Goal: Information Seeking & Learning: Learn about a topic

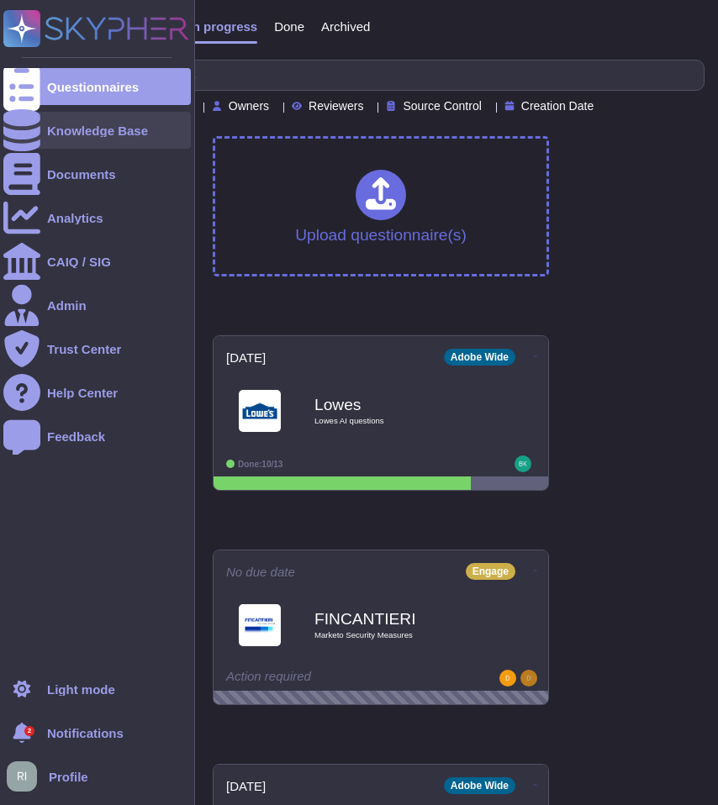
click at [49, 127] on div "Knowledge Base" at bounding box center [97, 130] width 101 height 13
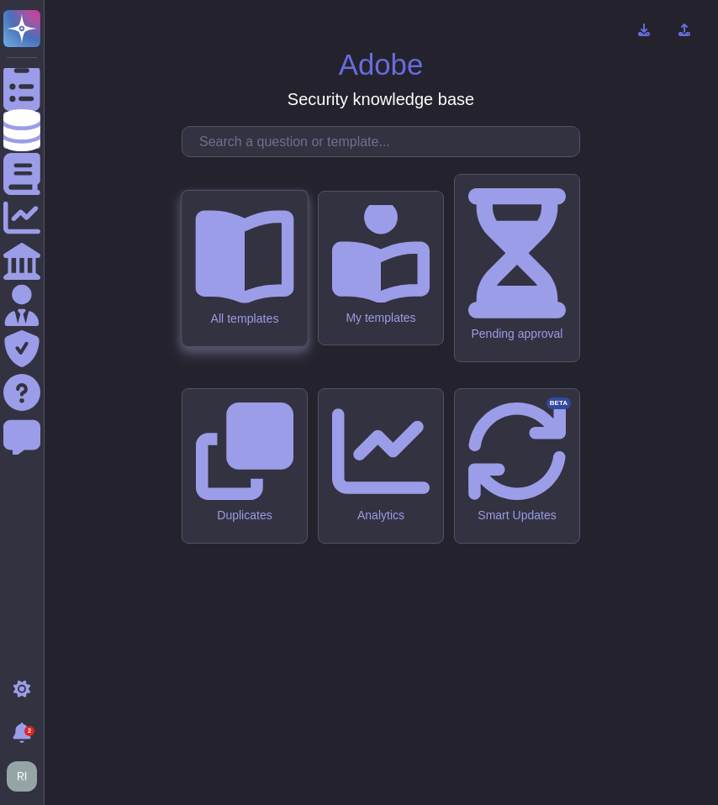
click at [275, 346] on div "All templates" at bounding box center [244, 269] width 125 height 156
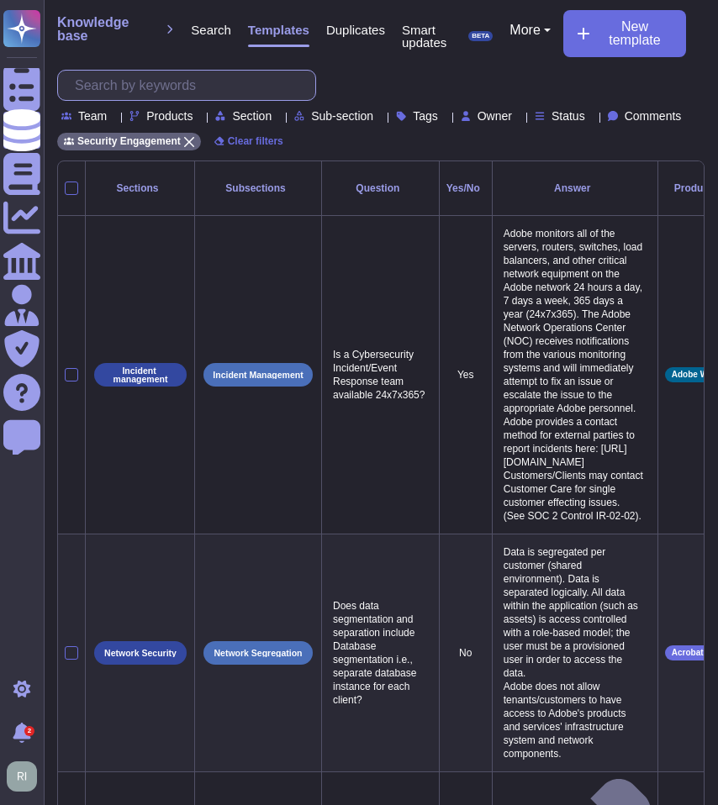
click at [233, 82] on input "text" at bounding box center [190, 85] width 249 height 29
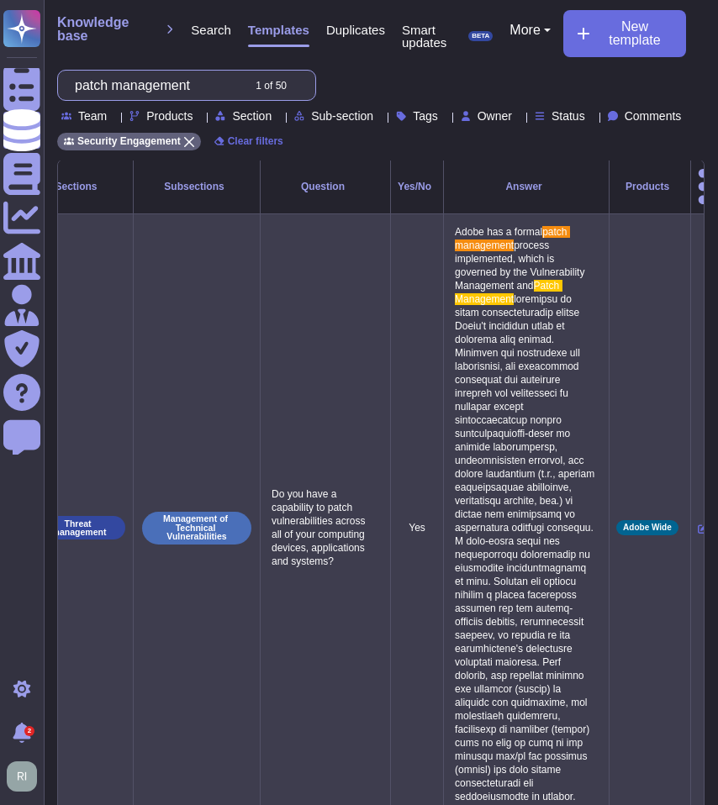
scroll to position [24, 0]
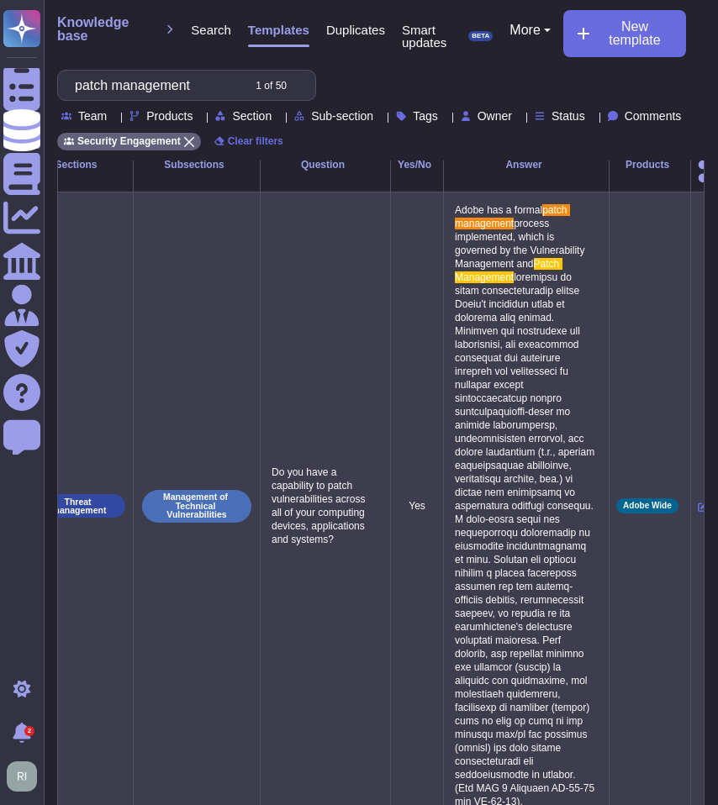
type input "patch management"
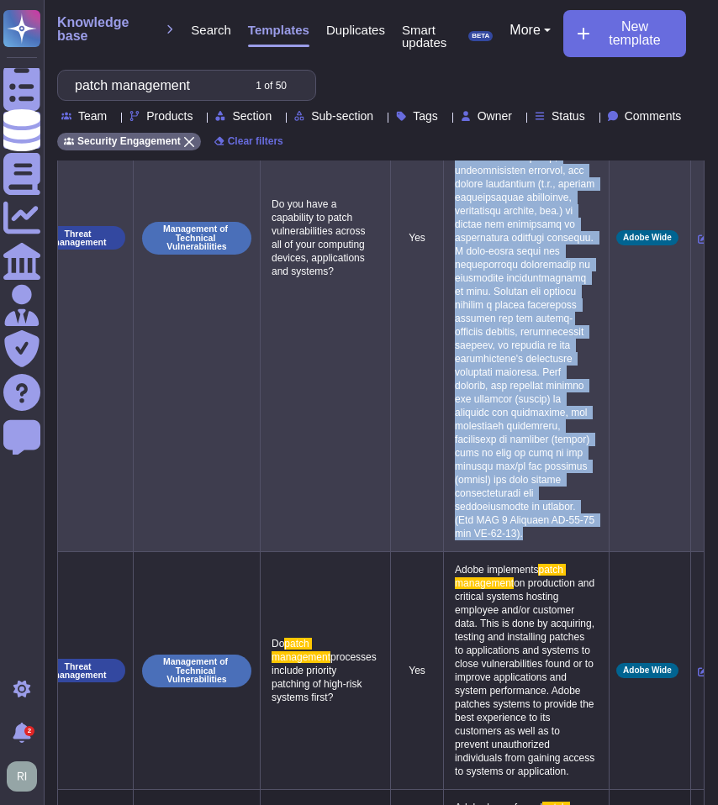
drag, startPoint x: 430, startPoint y: 206, endPoint x: 525, endPoint y: 561, distance: 367.3
click at [525, 545] on p "Adobe has a formal patch management process implemented, which is governed by t…" at bounding box center [526, 238] width 151 height 614
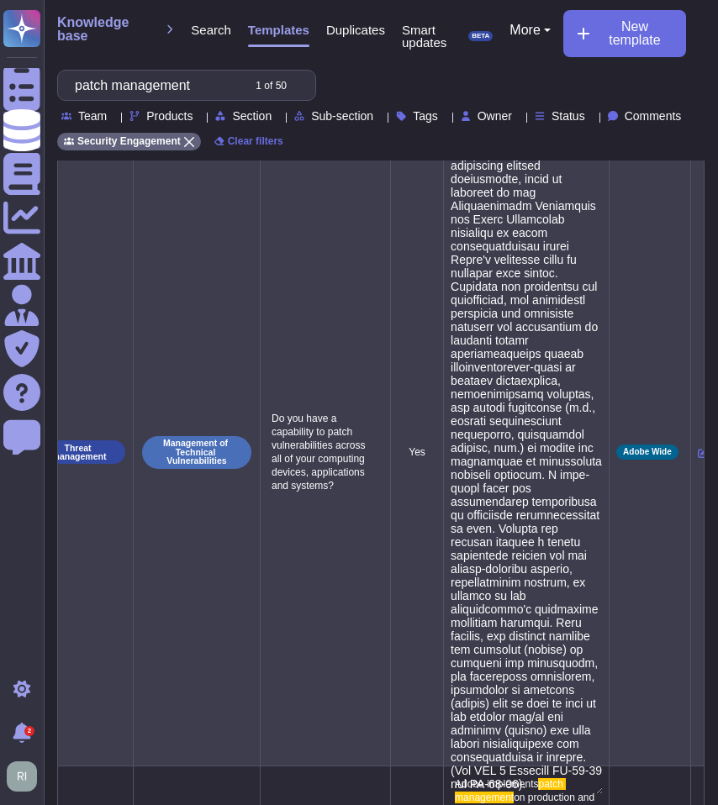
type textarea "Adobe has a formal patch management process implemented, which is governed by t…"
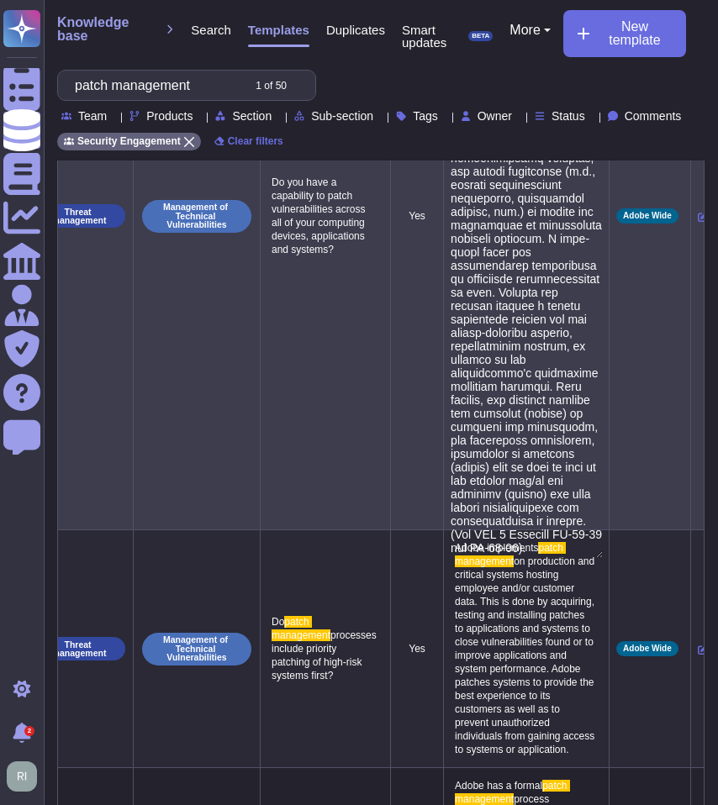
scroll to position [492, 0]
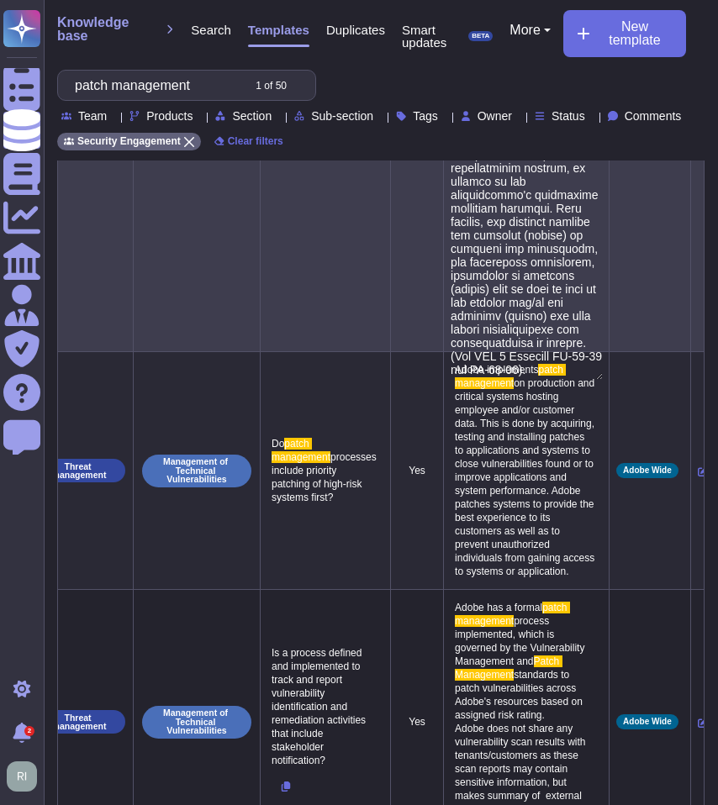
drag, startPoint x: 494, startPoint y: 365, endPoint x: 475, endPoint y: 340, distance: 31.3
click at [476, 340] on textarea at bounding box center [527, 55] width 152 height 649
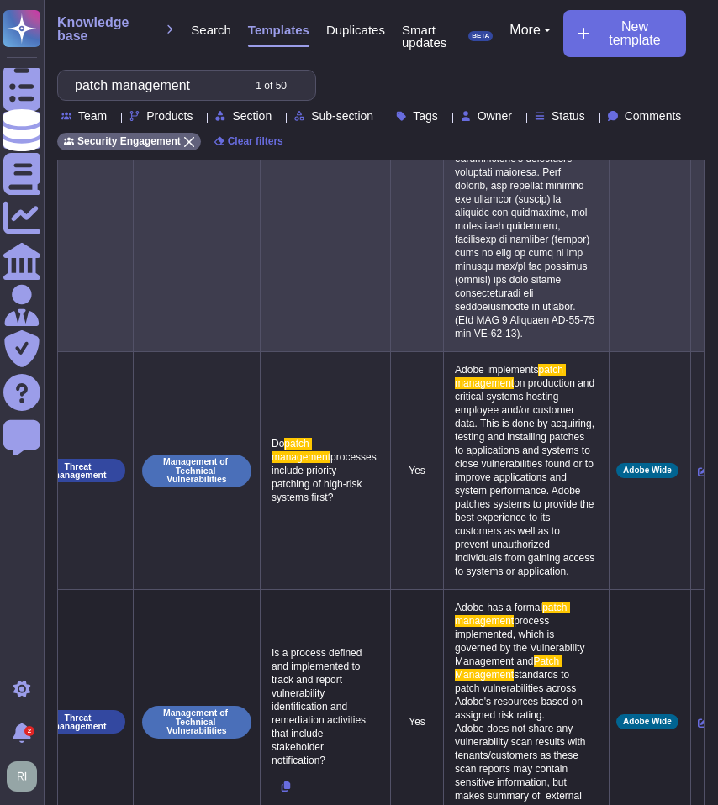
click at [166, 114] on span "Products" at bounding box center [169, 116] width 46 height 12
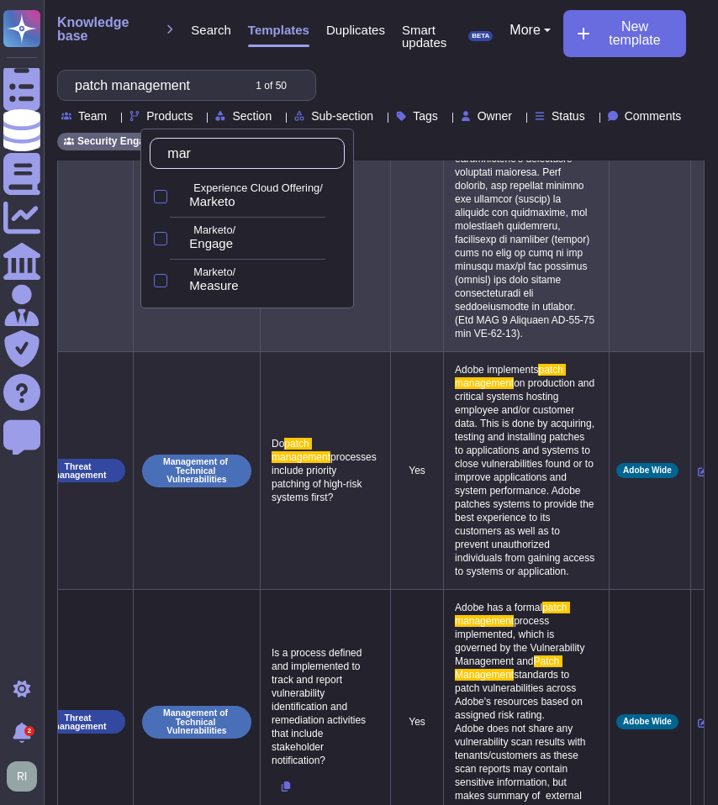
type input "mark"
click at [158, 193] on div at bounding box center [160, 196] width 13 height 13
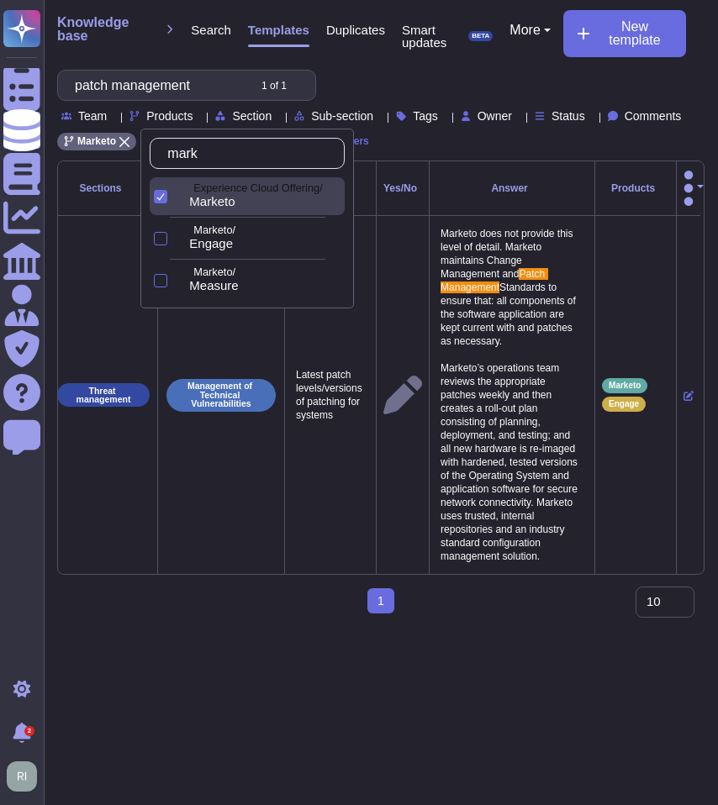
scroll to position [0, 0]
click at [158, 236] on div at bounding box center [160, 238] width 13 height 13
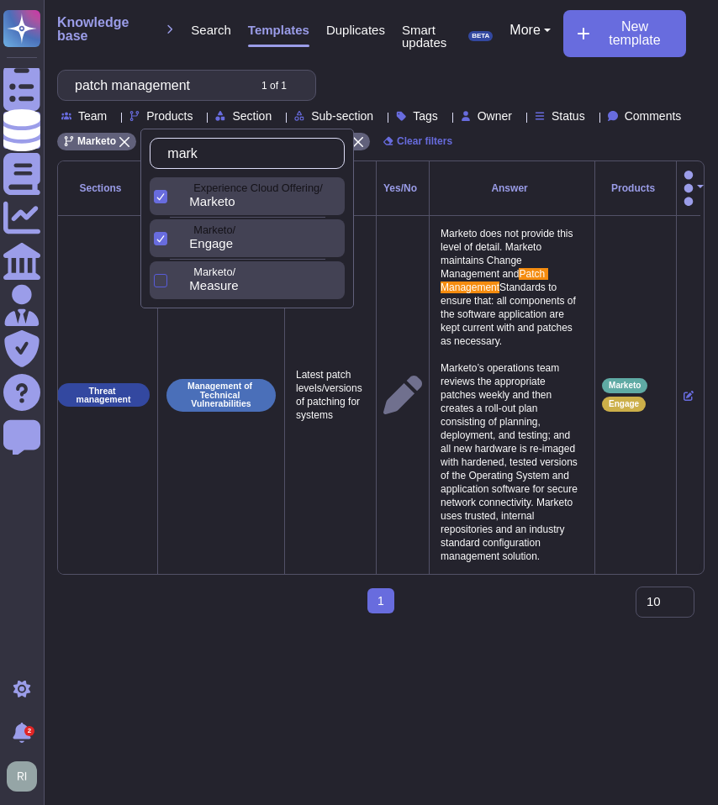
click at [161, 275] on div at bounding box center [160, 280] width 13 height 13
click at [191, 82] on input "patch management" at bounding box center [156, 85] width 180 height 29
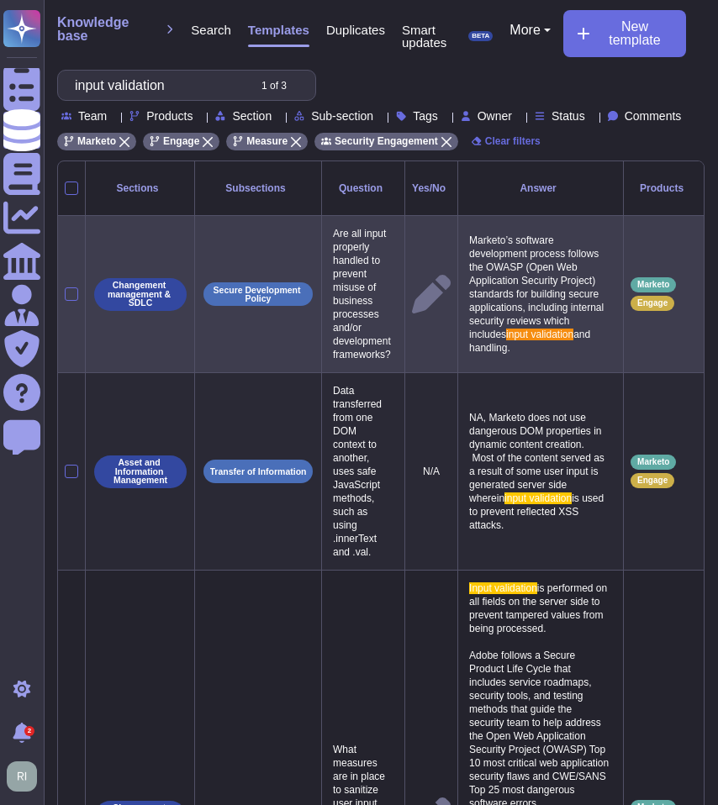
type input "input validation"
drag, startPoint x: 599, startPoint y: 346, endPoint x: 481, endPoint y: 235, distance: 161.2
click at [481, 235] on p "Marketo’s software development process follows the OWASP (Open Web Application …" at bounding box center [540, 294] width 151 height 129
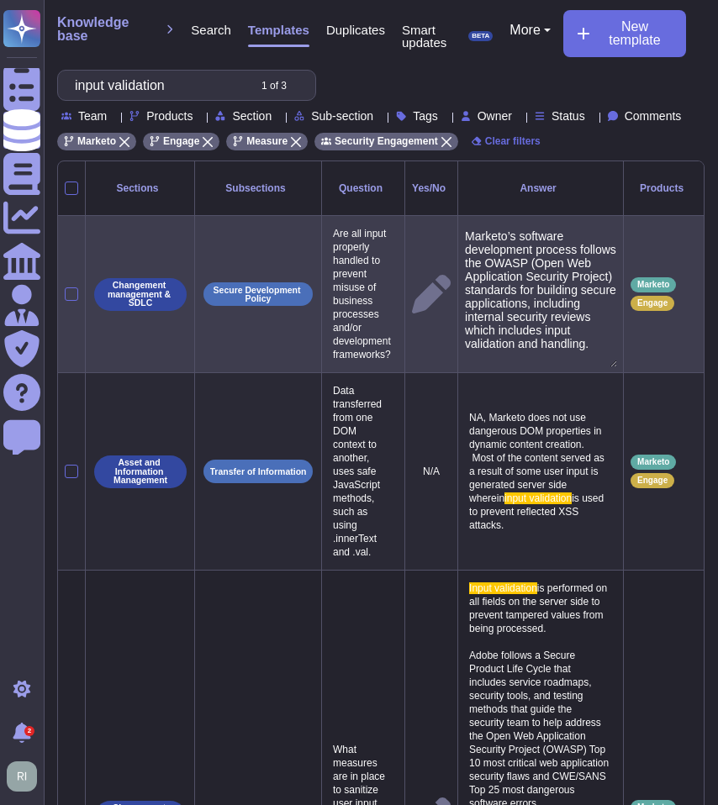
type textarea "Marketo’s software development process follows the OWASP (Open Web Application …"
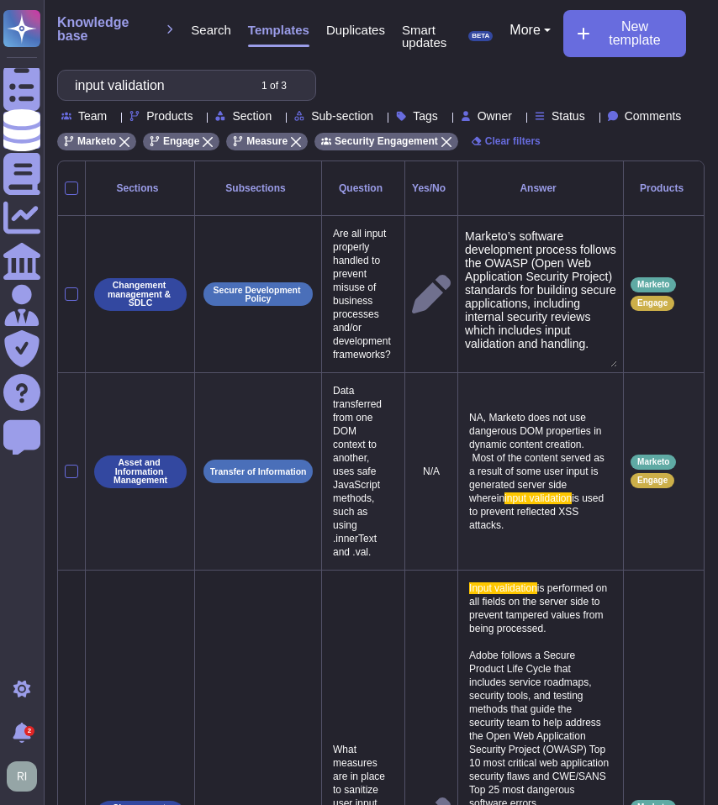
drag, startPoint x: 477, startPoint y: 233, endPoint x: 562, endPoint y: 375, distance: 165.5
click at [598, 372] on tbody "Changement management & SDLC Secure Development Policy Are all input properly h…" at bounding box center [393, 640] width 671 height 848
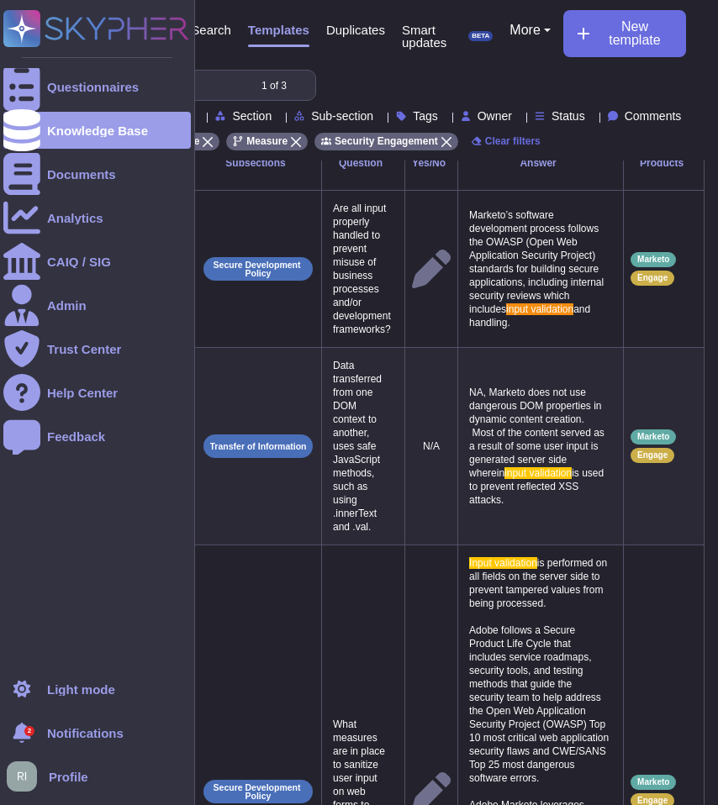
scroll to position [31, 0]
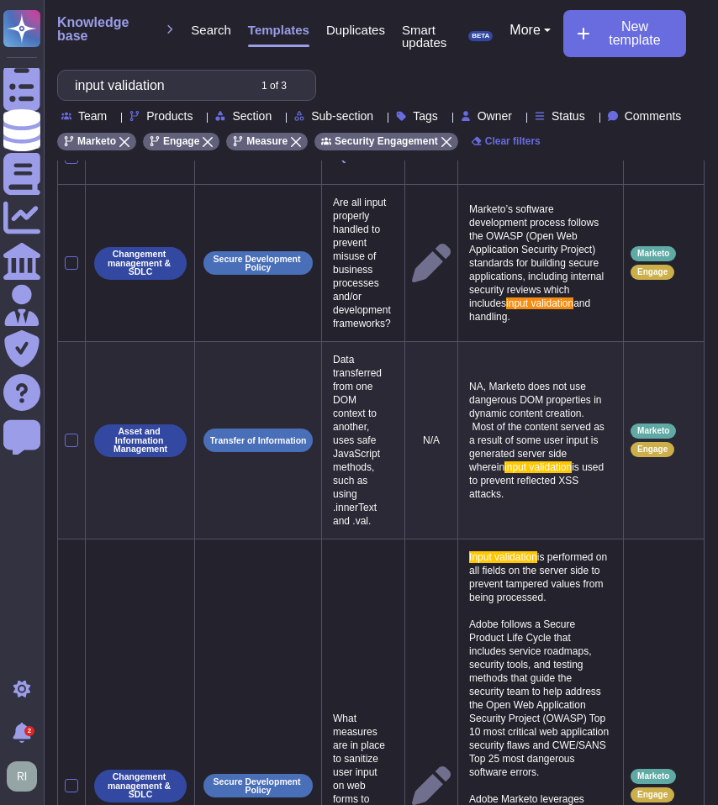
click at [193, 110] on span "Products" at bounding box center [169, 116] width 46 height 12
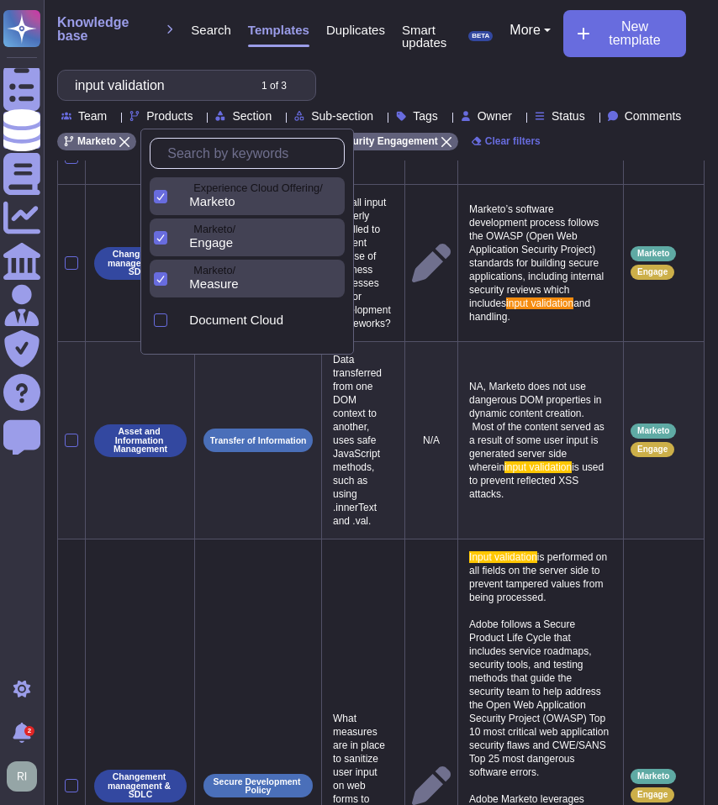
click at [156, 198] on div at bounding box center [160, 196] width 13 height 13
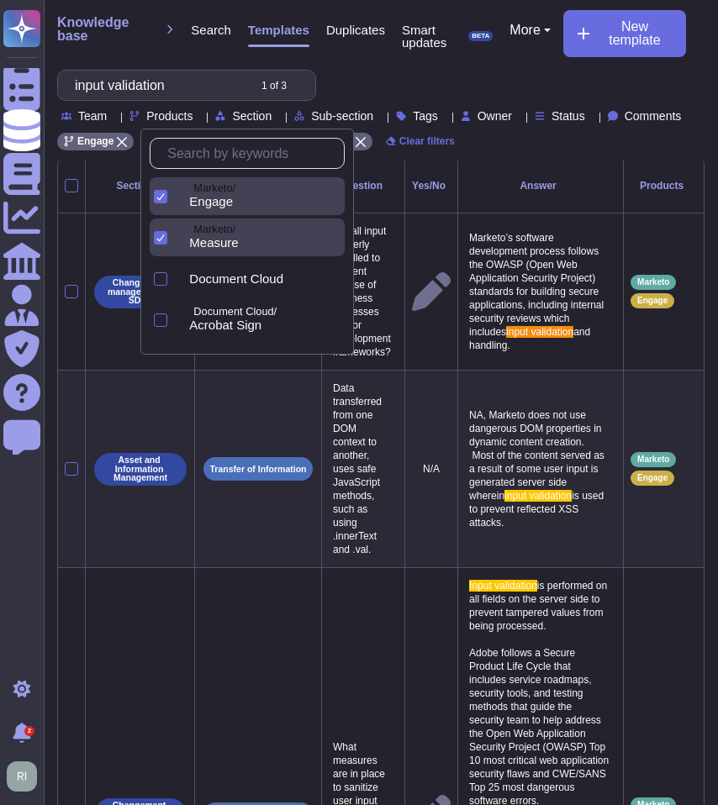
scroll to position [0, 0]
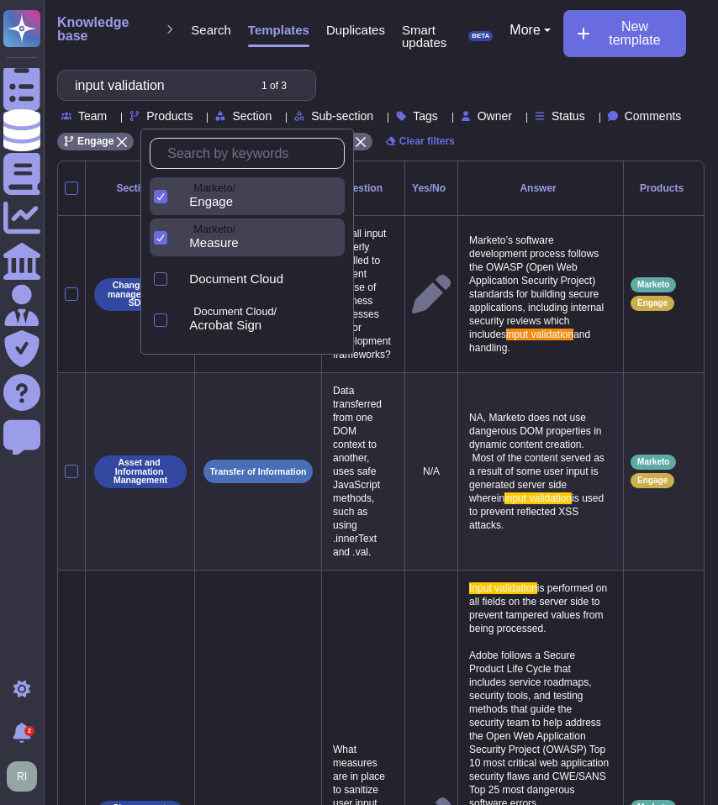
click at [164, 198] on icon at bounding box center [160, 197] width 8 height 8
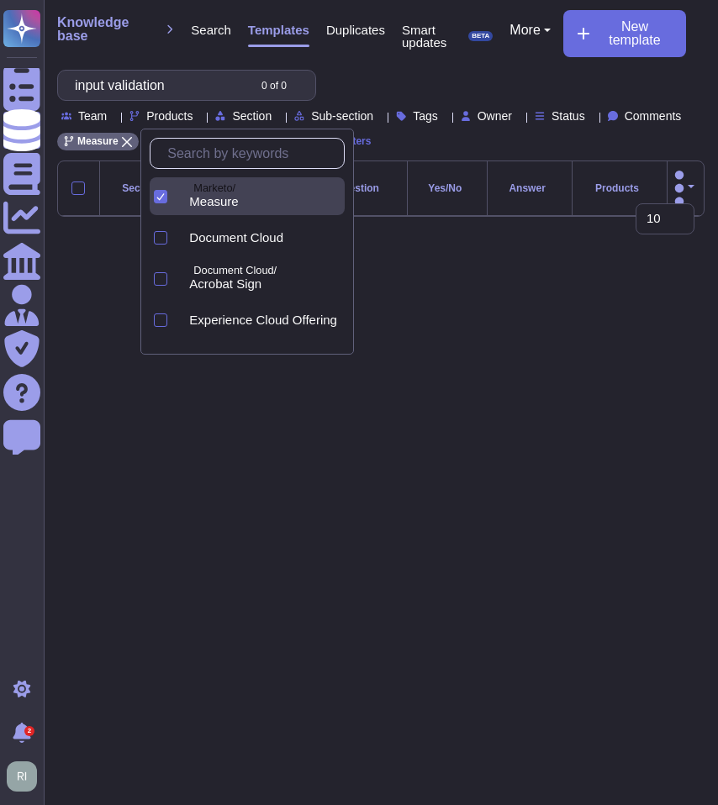
click at [161, 197] on icon at bounding box center [161, 196] width 8 height 7
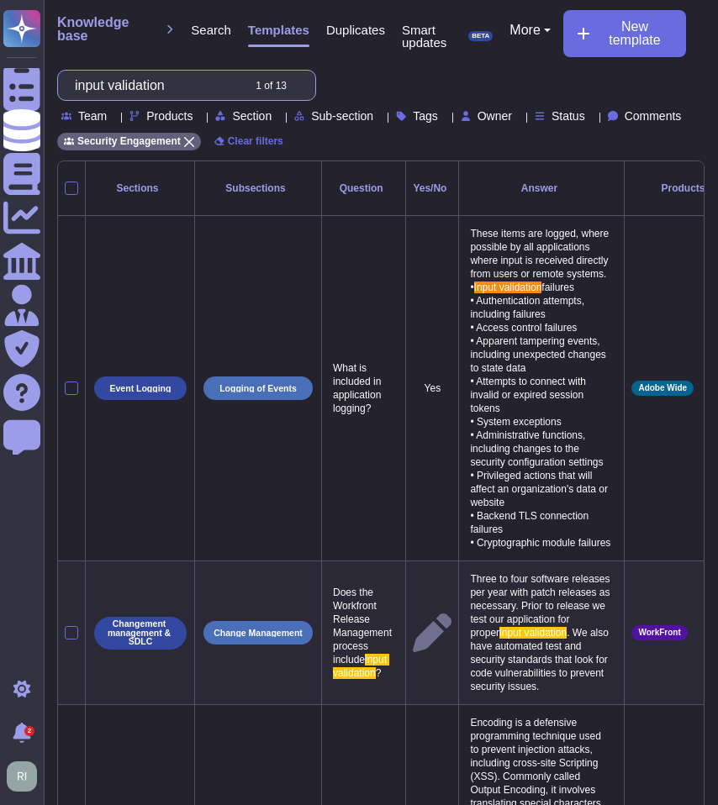
click at [186, 86] on input "input validation" at bounding box center [153, 85] width 174 height 29
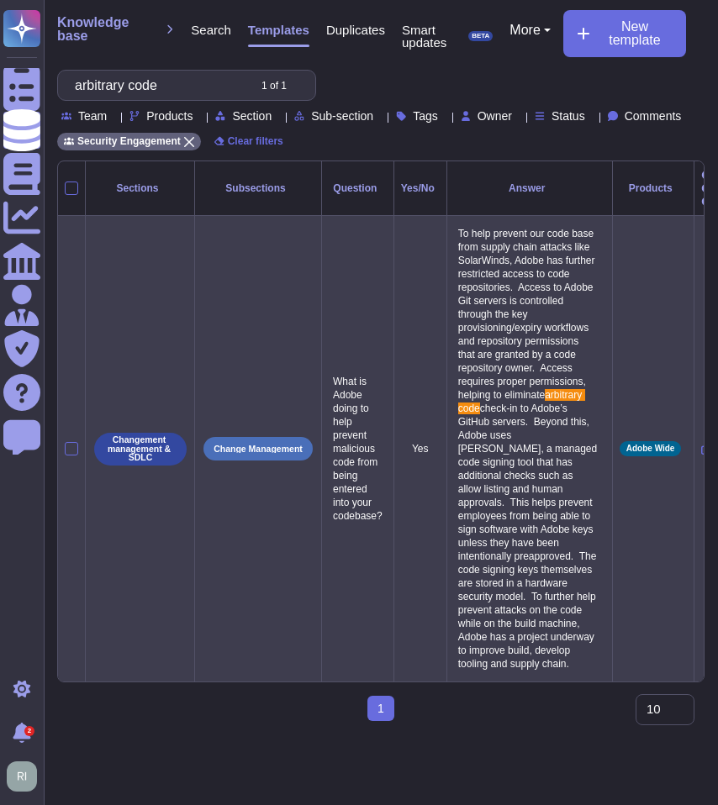
type input "arbitrary code"
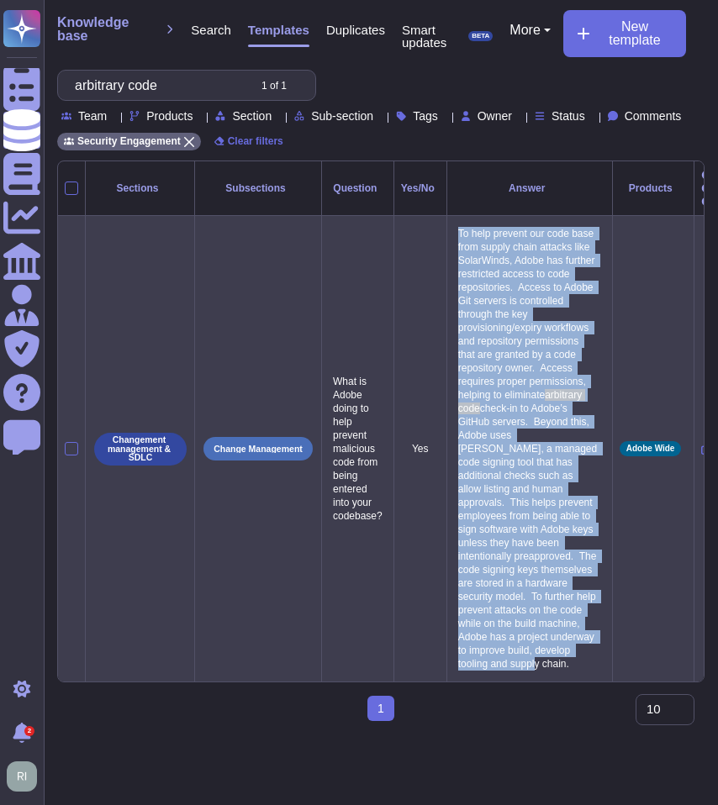
drag, startPoint x: 496, startPoint y: 687, endPoint x: 470, endPoint y: 221, distance: 466.5
click at [470, 223] on p "To help prevent our code base from supply chain attacks like SolarWinds, Adobe …" at bounding box center [529, 449] width 151 height 452
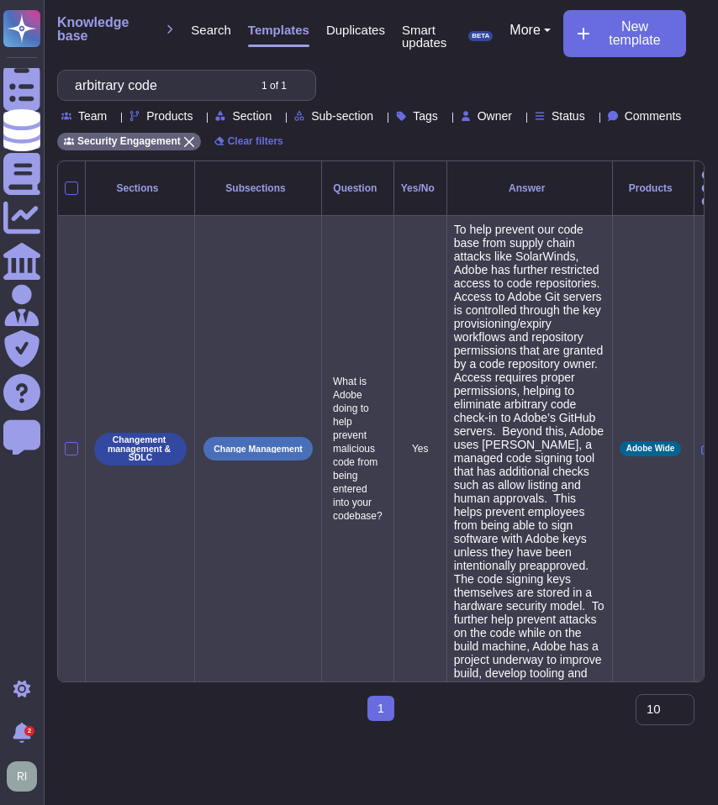
type textarea "To help prevent our code base from supply chain attacks like SolarWinds, Adobe …"
drag, startPoint x: 467, startPoint y: 228, endPoint x: 628, endPoint y: 672, distance: 472.3
click at [633, 676] on tr "Changement management & SDLC Change Management What is Adobe doing to help prev…" at bounding box center [388, 449] width 660 height 467
drag, startPoint x: 465, startPoint y: 225, endPoint x: 587, endPoint y: 694, distance: 484.7
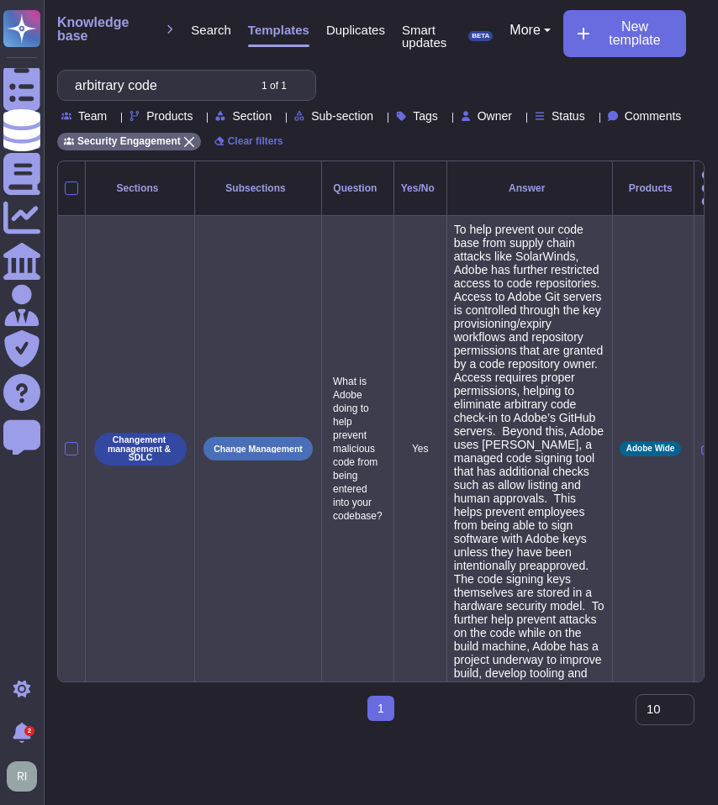
click at [587, 694] on textarea "To help prevent our code base from supply chain attacks like SolarWinds, Adobe …" at bounding box center [530, 467] width 152 height 488
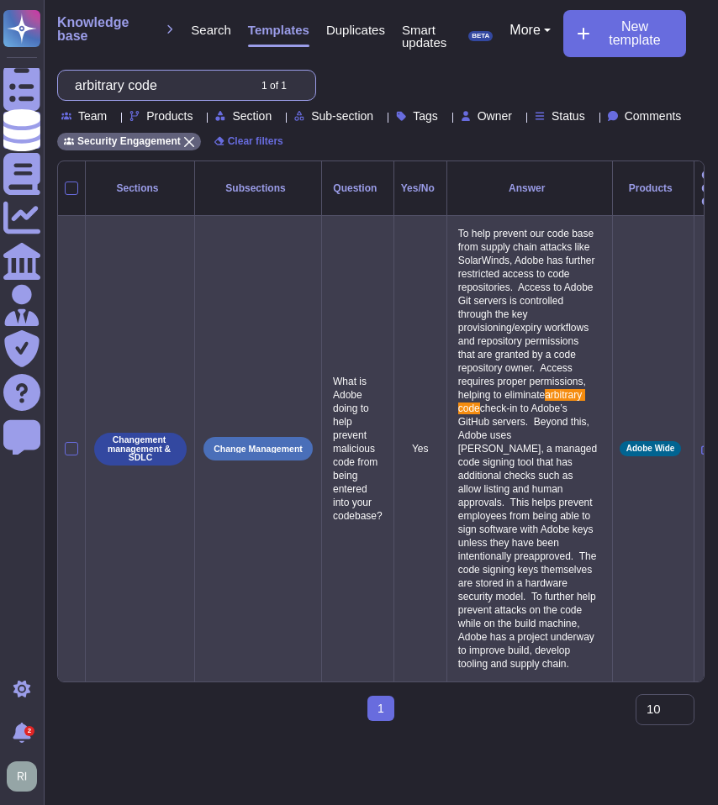
drag, startPoint x: 134, startPoint y: 82, endPoint x: 62, endPoint y: 82, distance: 71.5
click at [66, 82] on div "arbitrary code 1 of 1" at bounding box center [186, 85] width 259 height 31
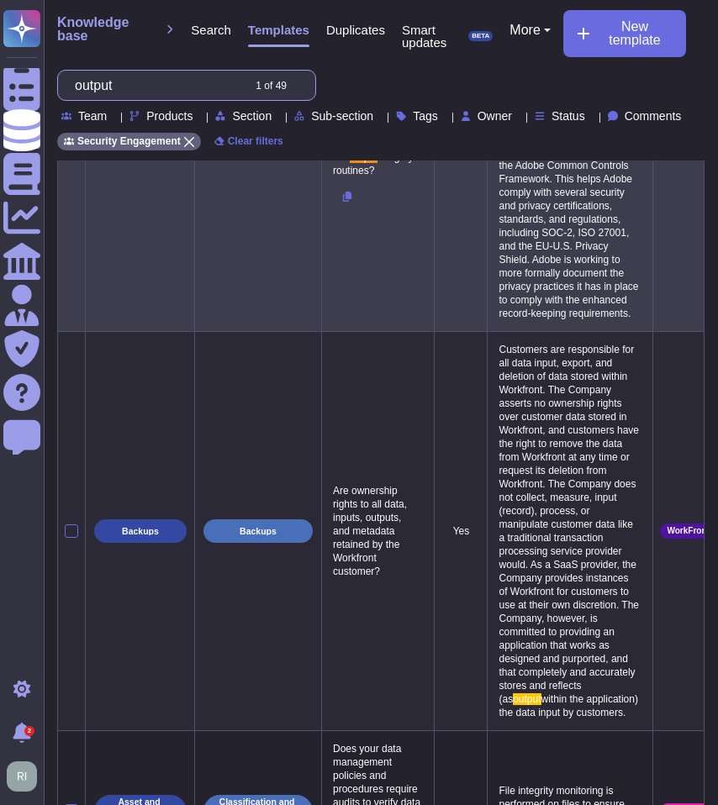
scroll to position [325, 0]
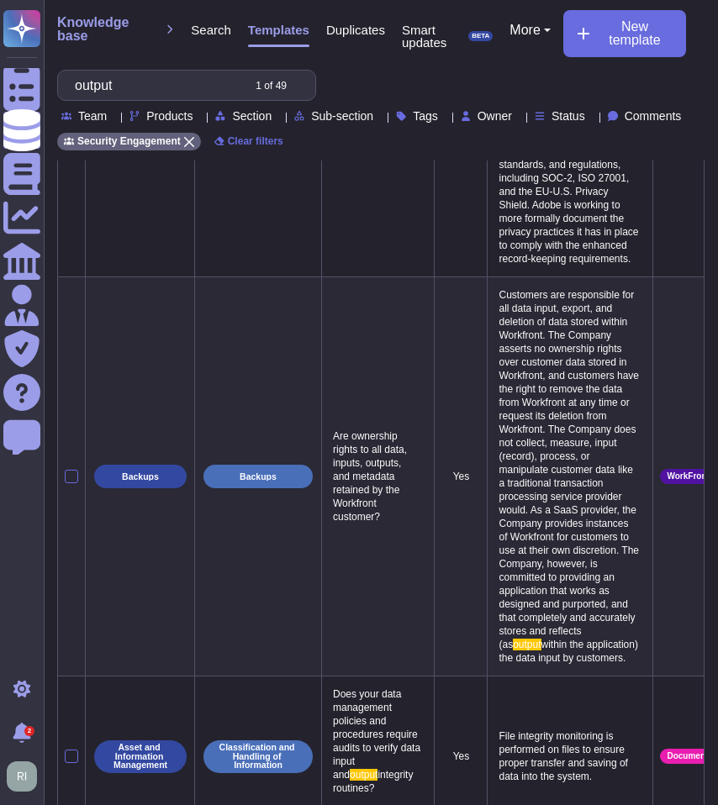
type input "output"
click at [186, 117] on span "Products" at bounding box center [169, 116] width 46 height 12
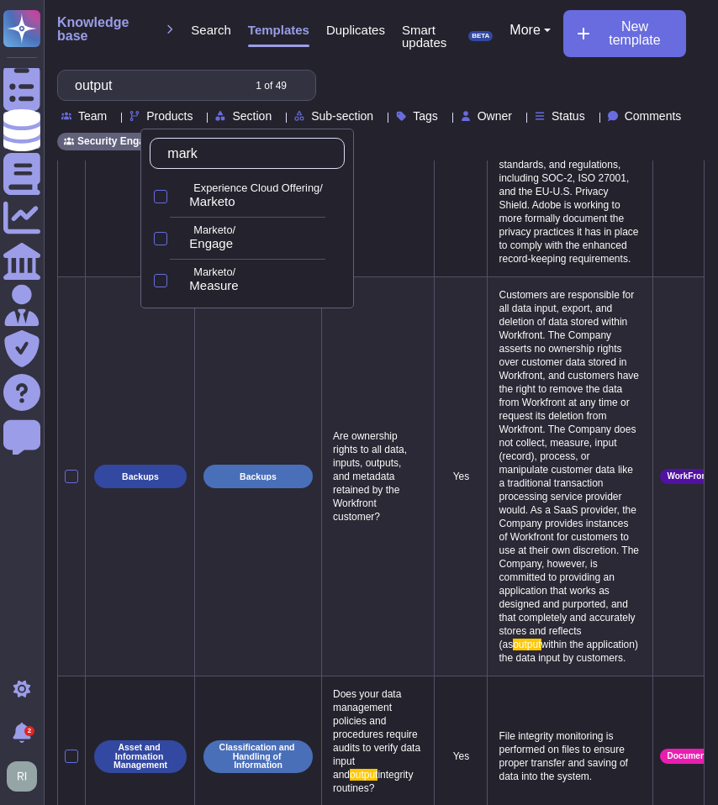
type input "marke"
click at [166, 192] on div at bounding box center [160, 196] width 13 height 13
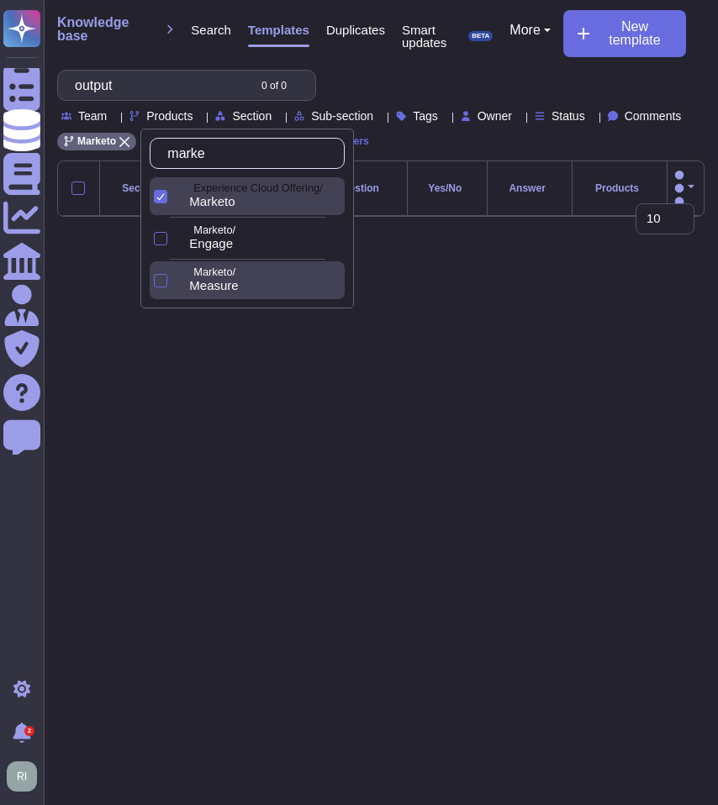
drag, startPoint x: 164, startPoint y: 240, endPoint x: 159, endPoint y: 267, distance: 28.2
click at [164, 240] on div at bounding box center [160, 238] width 13 height 13
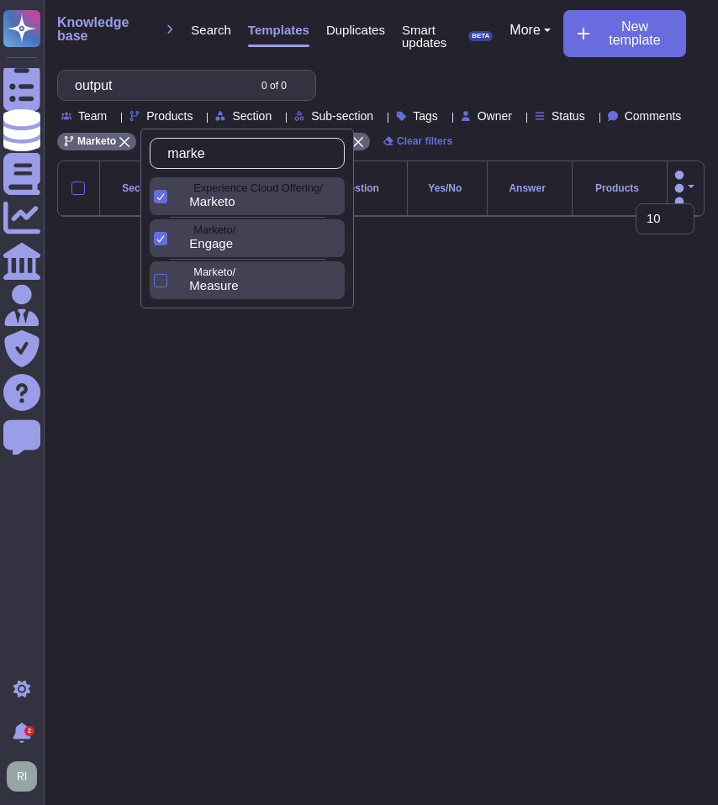
click at [156, 291] on div at bounding box center [159, 280] width 18 height 38
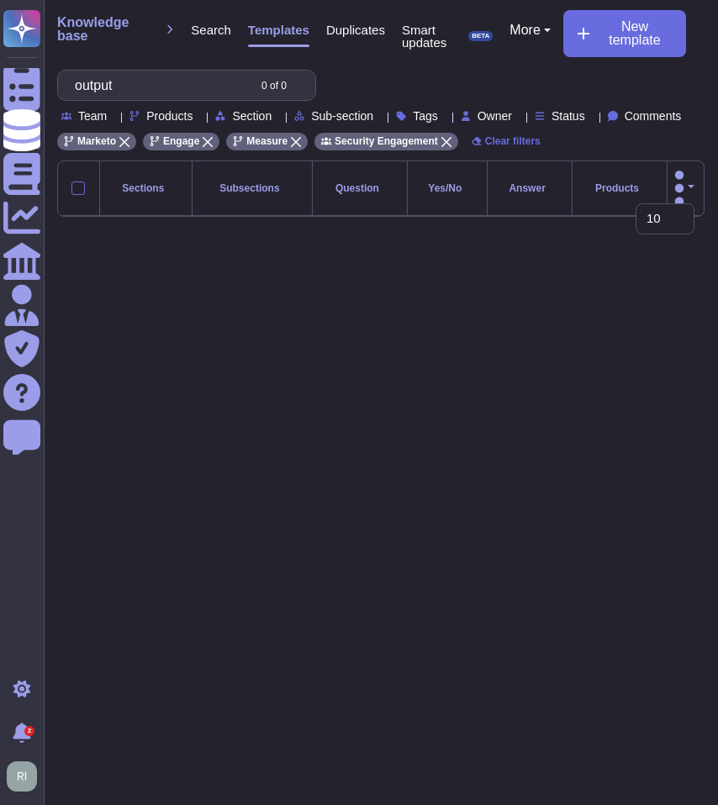
click at [468, 244] on html "Questionnaires Knowledge Base Documents Analytics CAIQ / SIG Admin Trust Center…" at bounding box center [359, 122] width 718 height 244
drag, startPoint x: 154, startPoint y: 87, endPoint x: -14, endPoint y: 79, distance: 168.3
click at [0, 79] on html "Questionnaires Knowledge Base Documents Analytics CAIQ / SIG Admin Trust Center…" at bounding box center [359, 122] width 718 height 244
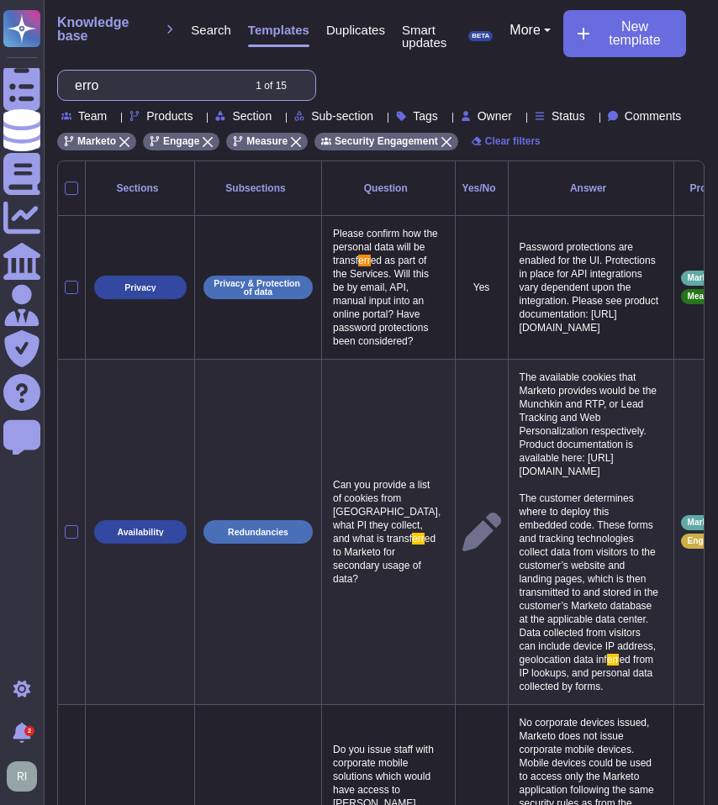
type input "error"
